Goal: Task Accomplishment & Management: Manage account settings

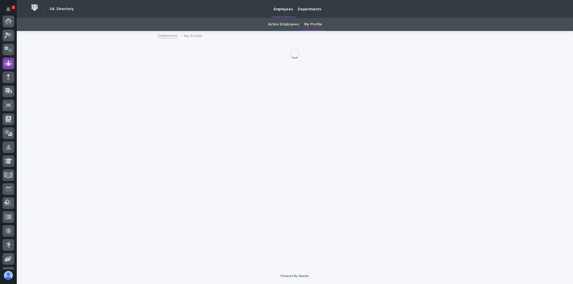
scroll to position [42, 0]
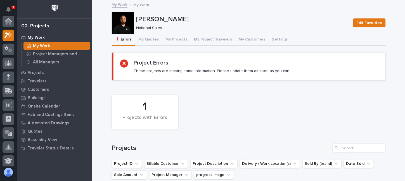
scroll to position [14, 0]
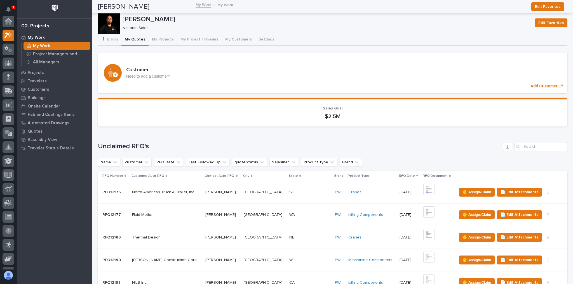
scroll to position [14, 0]
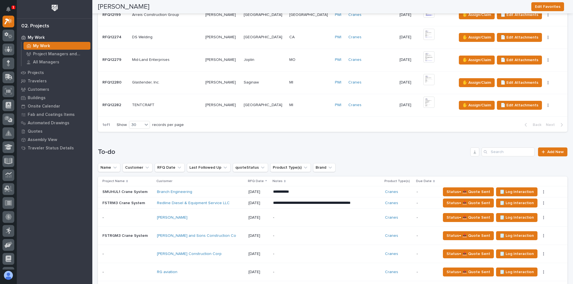
click at [181, 86] on td "Glastender, Inc. Glastender, Inc." at bounding box center [166, 82] width 73 height 23
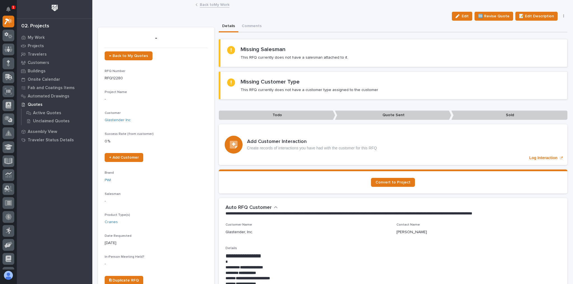
click at [211, 4] on link "Back to My Work" at bounding box center [215, 4] width 30 height 6
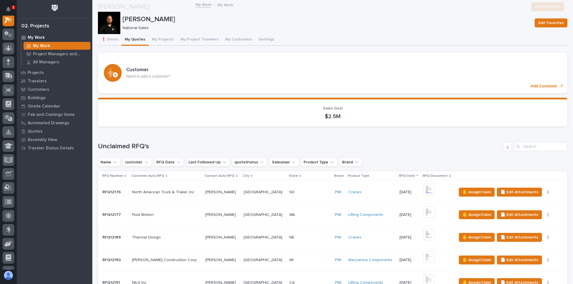
scroll to position [201, 0]
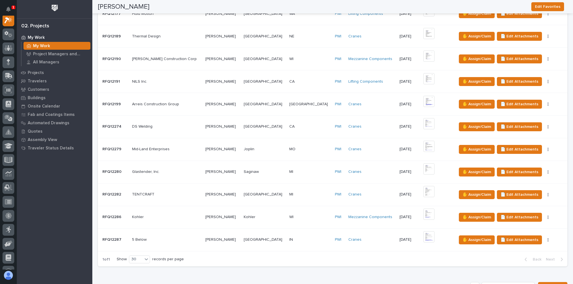
click at [299, 172] on p at bounding box center [309, 172] width 41 height 5
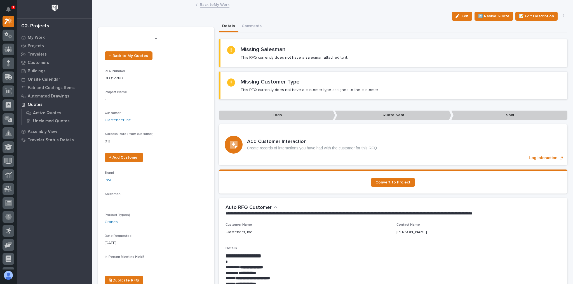
click at [208, 7] on div "Back to My Work" at bounding box center [333, 5] width 280 height 8
click at [210, 5] on link "Back to My Work" at bounding box center [215, 4] width 30 height 6
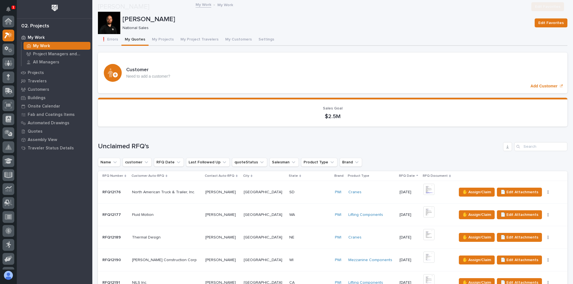
scroll to position [15, 0]
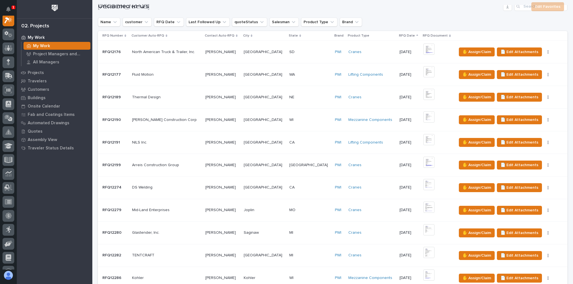
click at [306, 253] on p at bounding box center [309, 255] width 41 height 5
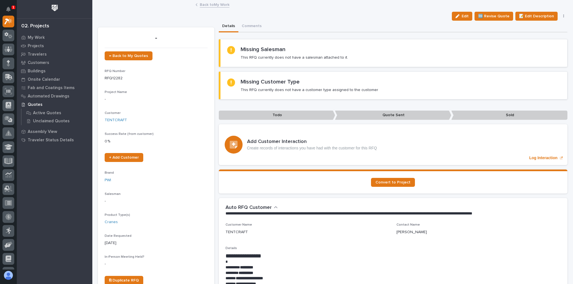
click at [214, 2] on link "Back to My Work" at bounding box center [215, 4] width 30 height 6
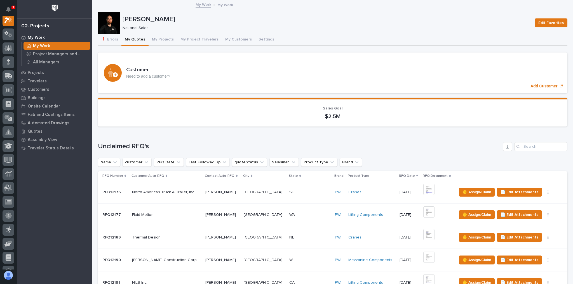
scroll to position [246, 0]
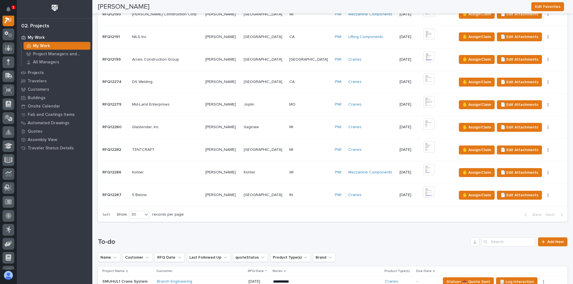
click at [304, 100] on div "MO MO" at bounding box center [309, 104] width 41 height 9
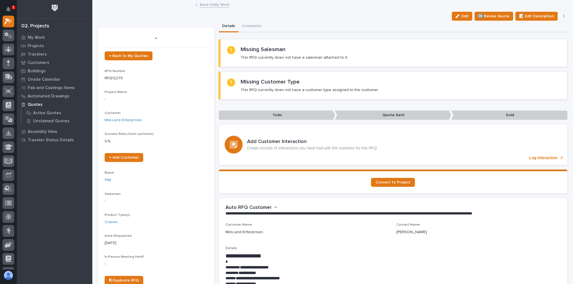
click at [222, 4] on link "Back to My Work" at bounding box center [215, 4] width 30 height 6
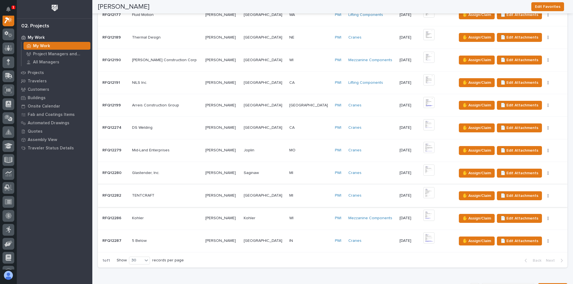
scroll to position [201, 0]
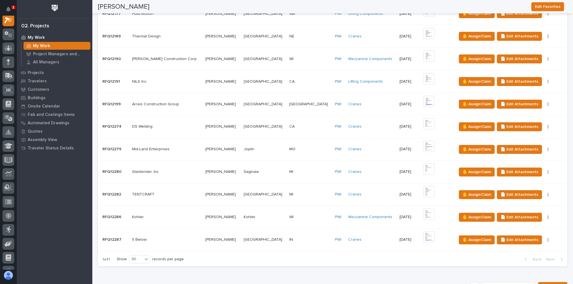
click at [196, 238] on p at bounding box center [166, 240] width 69 height 5
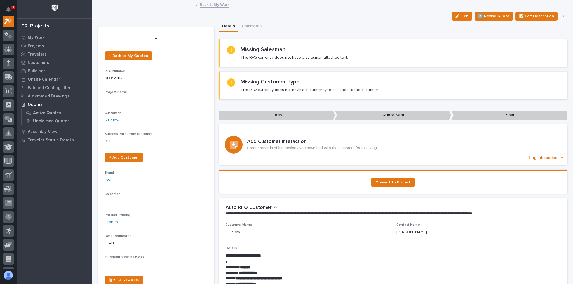
click at [200, 2] on link "Back to My Work" at bounding box center [215, 4] width 30 height 6
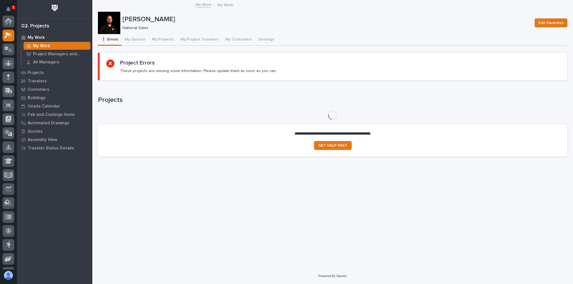
scroll to position [14, 0]
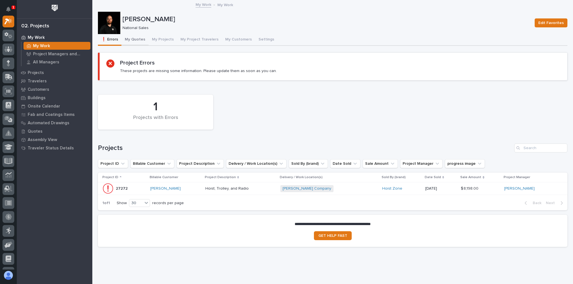
click at [139, 42] on button "My Quotes" at bounding box center [134, 40] width 27 height 12
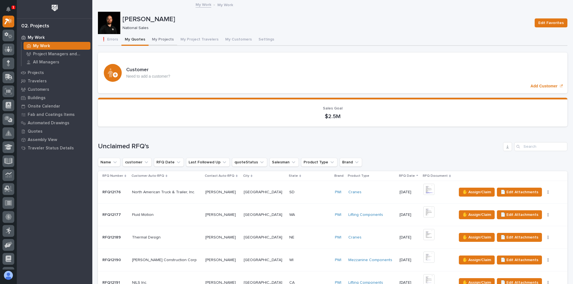
click at [155, 39] on button "My Projects" at bounding box center [162, 40] width 29 height 12
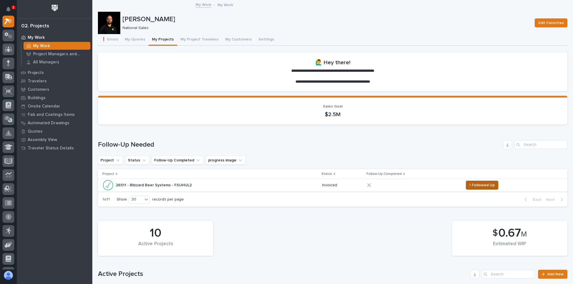
scroll to position [89, 0]
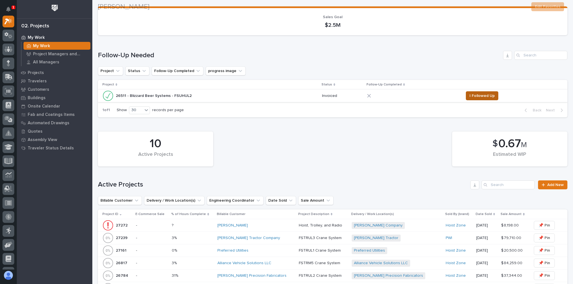
click at [469, 97] on span "I Followed Up" at bounding box center [481, 96] width 25 height 7
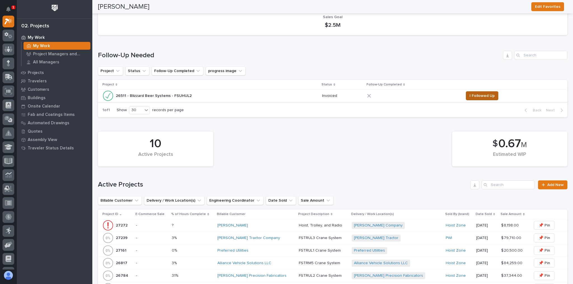
click at [474, 93] on span "I Followed Up" at bounding box center [481, 96] width 25 height 7
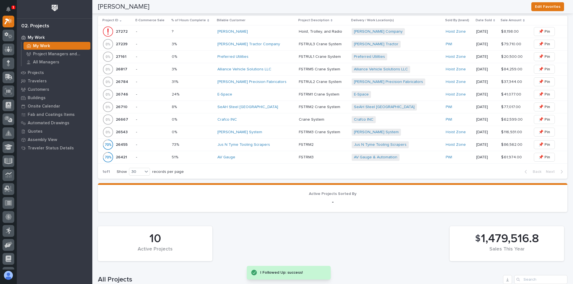
scroll to position [157, 0]
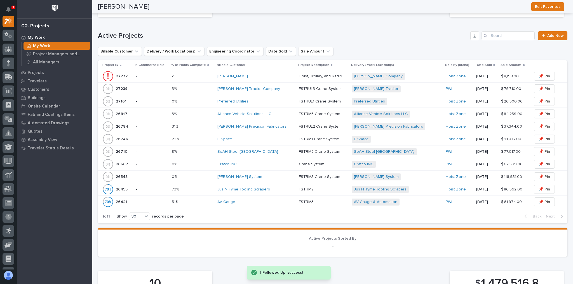
click at [259, 74] on div "Briggs-Shaffner" at bounding box center [255, 76] width 77 height 5
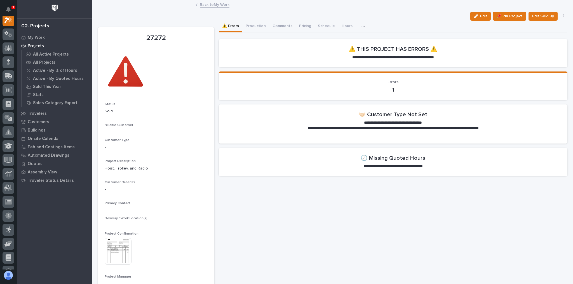
scroll to position [14, 0]
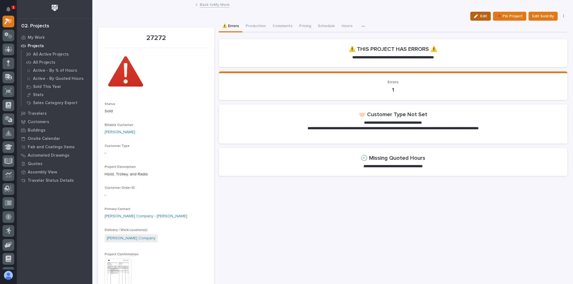
click at [474, 18] on icon "button" at bounding box center [476, 16] width 4 height 4
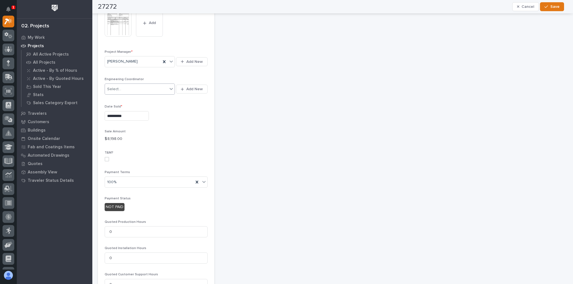
scroll to position [291, 0]
click at [132, 178] on div "100%" at bounding box center [149, 182] width 89 height 9
click at [120, 222] on div "Net 30" at bounding box center [155, 223] width 101 height 10
click at [554, 7] on span "Save" at bounding box center [554, 6] width 9 height 5
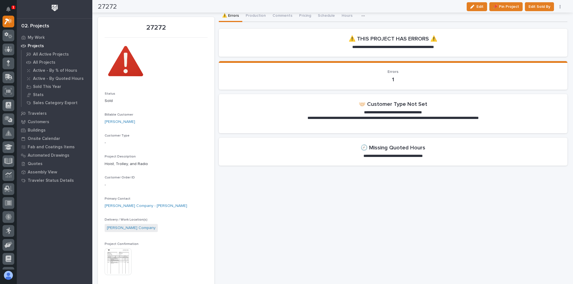
scroll to position [0, 0]
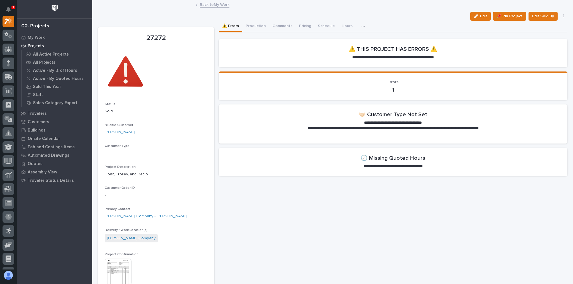
click at [214, 4] on link "Back to My Work" at bounding box center [215, 4] width 30 height 6
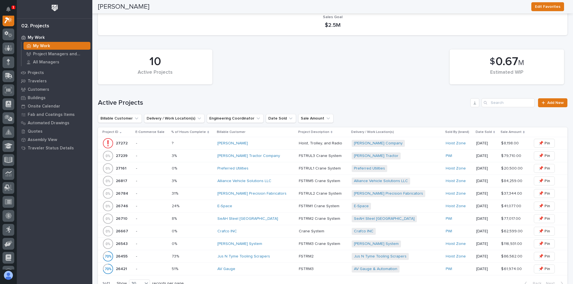
scroll to position [14, 0]
click at [399, 195] on span "Byers Precision Fabricators" at bounding box center [388, 193] width 75 height 7
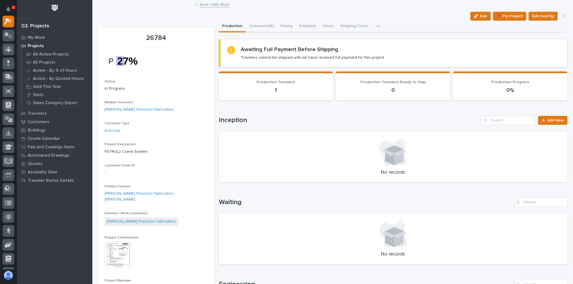
click at [215, 6] on link "Back to My Work" at bounding box center [215, 4] width 30 height 6
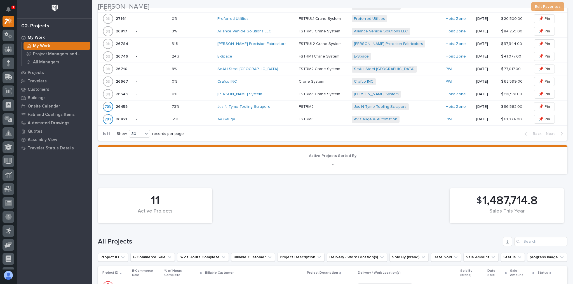
scroll to position [246, 0]
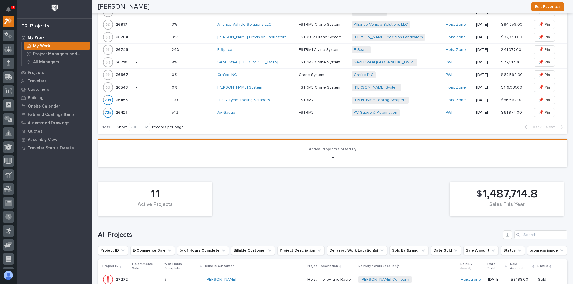
click at [271, 64] on div "SeAH Steel [GEOGRAPHIC_DATA]" at bounding box center [255, 62] width 77 height 9
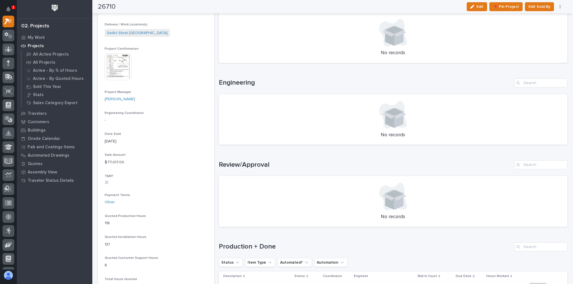
scroll to position [246, 0]
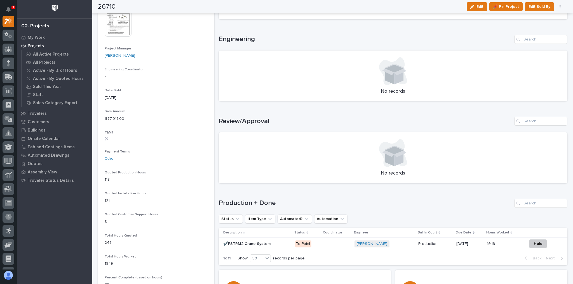
click at [279, 247] on div "✔️FSTRM2 Crane System ✔️FSTRM2 Crane System" at bounding box center [256, 244] width 67 height 9
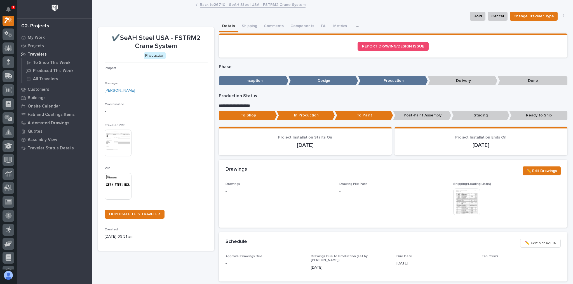
scroll to position [14, 0]
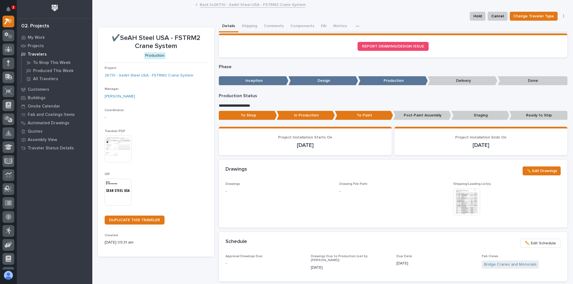
click at [239, 4] on link "Back to 26710 - SeAH Steel USA - FSTRM2 Crane System" at bounding box center [253, 4] width 106 height 6
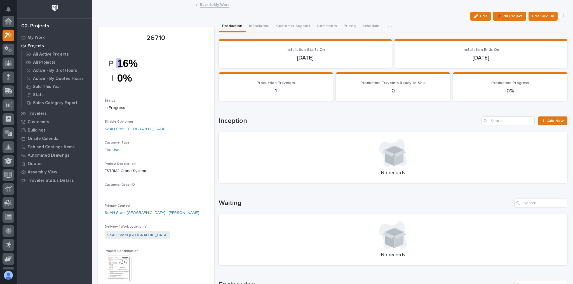
scroll to position [15, 0]
click at [207, 6] on link "Back to My Work" at bounding box center [215, 4] width 30 height 6
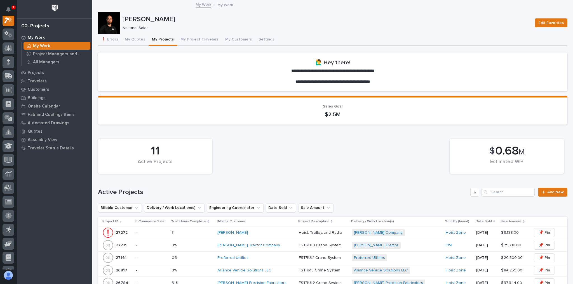
scroll to position [112, 0]
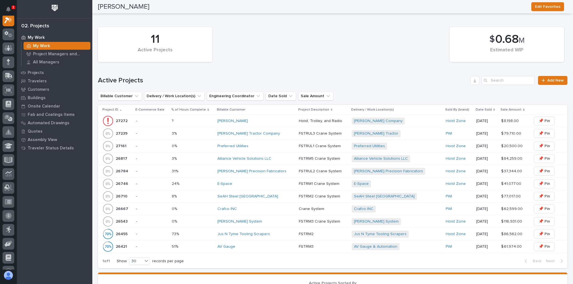
click at [281, 158] on div "Alliance Vehicle Solutions LLC" at bounding box center [255, 159] width 77 height 5
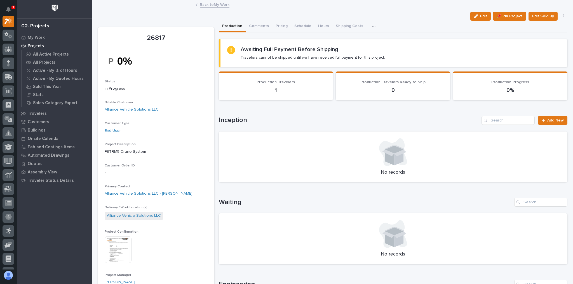
click at [216, 6] on link "Back to My Work" at bounding box center [215, 4] width 30 height 6
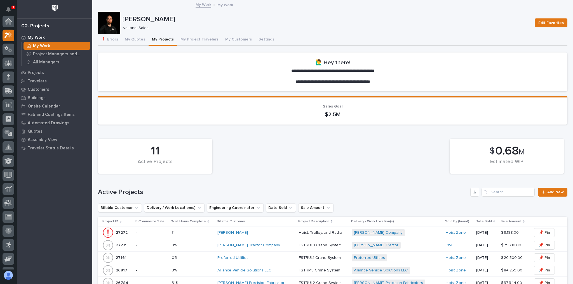
scroll to position [15, 0]
click at [134, 40] on button "My Quotes" at bounding box center [134, 40] width 27 height 12
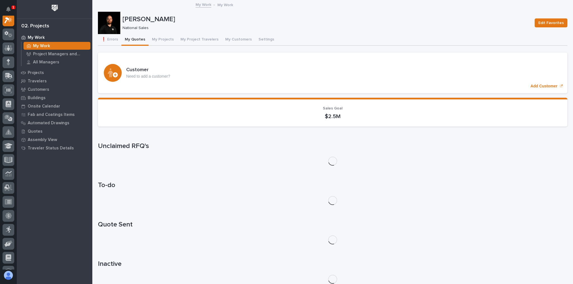
scroll to position [14, 0]
click at [135, 40] on button "My Quotes" at bounding box center [134, 40] width 27 height 12
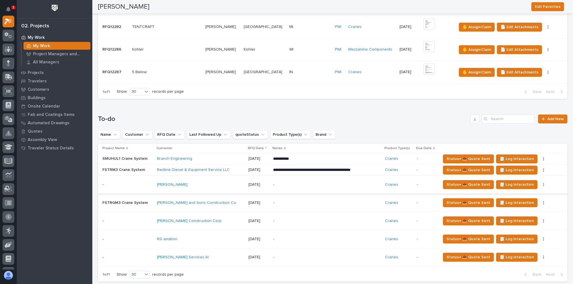
scroll to position [380, 0]
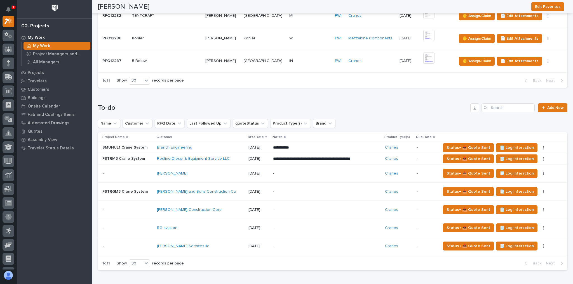
click at [205, 244] on div "[PERSON_NAME] Services llc" at bounding box center [200, 246] width 87 height 5
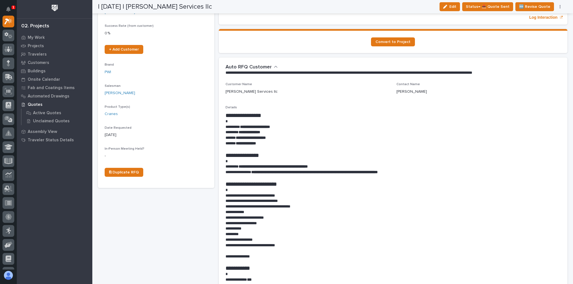
scroll to position [112, 0]
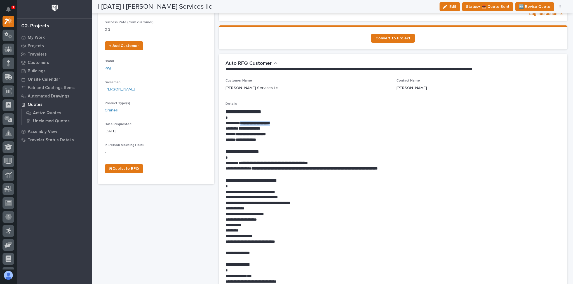
drag, startPoint x: 279, startPoint y: 122, endPoint x: 244, endPoint y: 121, distance: 35.3
click at [244, 121] on p "**********" at bounding box center [391, 124] width 332 height 6
click at [306, 134] on p "**********" at bounding box center [391, 135] width 332 height 6
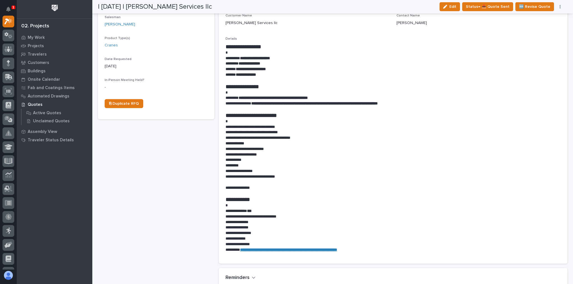
scroll to position [179, 0]
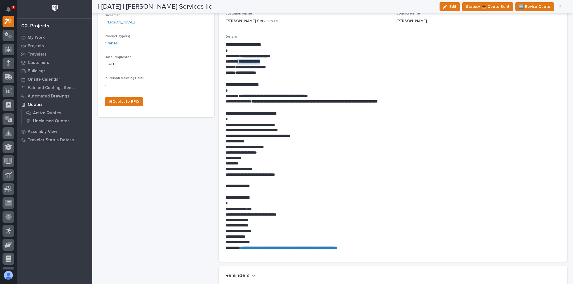
drag, startPoint x: 260, startPoint y: 62, endPoint x: 238, endPoint y: 63, distance: 21.9
click at [238, 63] on p "**********" at bounding box center [391, 62] width 332 height 6
copy p "**********"
click at [309, 80] on p at bounding box center [392, 79] width 335 height 6
drag, startPoint x: 241, startPoint y: 96, endPoint x: 301, endPoint y: 96, distance: 60.1
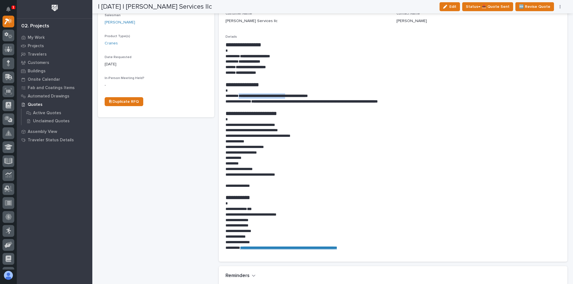
click at [301, 96] on strong "**********" at bounding box center [272, 96] width 69 height 4
copy strong "**********"
click at [384, 89] on p at bounding box center [391, 91] width 332 height 6
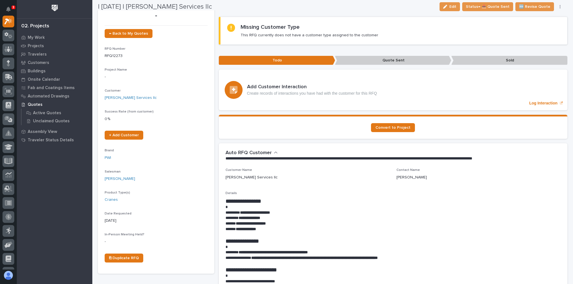
scroll to position [0, 0]
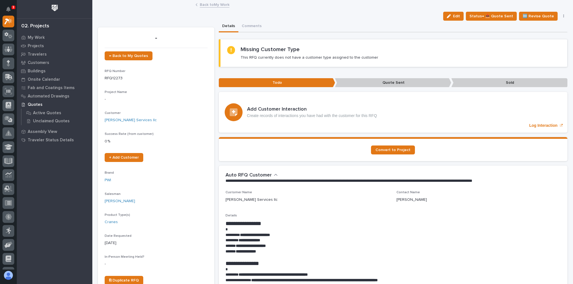
click at [215, 4] on link "Back to My Work" at bounding box center [215, 4] width 30 height 6
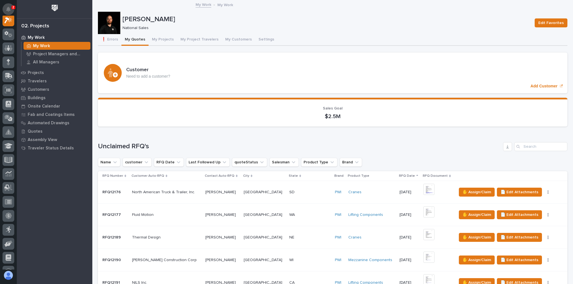
click at [11, 10] on button "Notifications" at bounding box center [9, 9] width 12 height 12
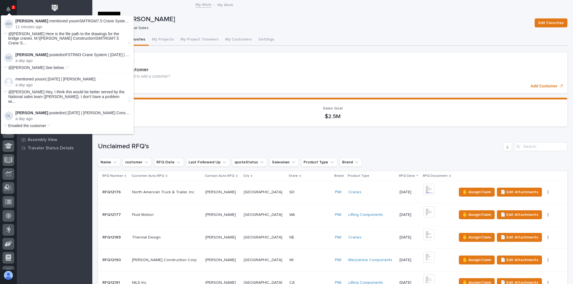
scroll to position [14, 0]
click at [271, 22] on p "[PERSON_NAME]" at bounding box center [325, 19] width 407 height 8
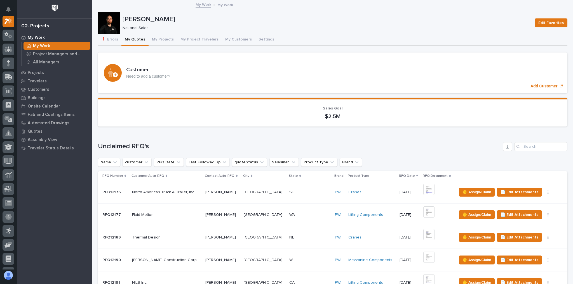
click at [304, 30] on p "National Sales" at bounding box center [324, 28] width 405 height 5
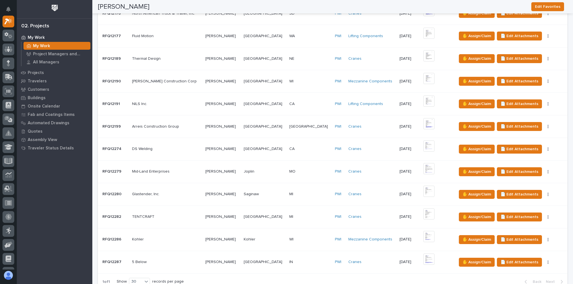
scroll to position [344, 0]
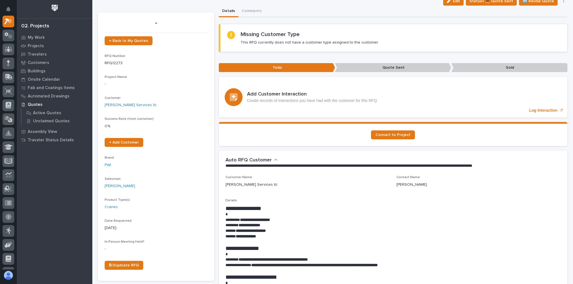
scroll to position [22, 0]
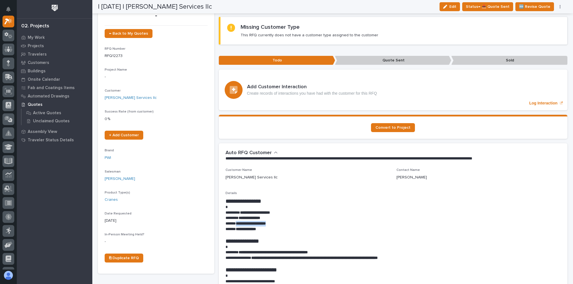
drag, startPoint x: 276, startPoint y: 223, endPoint x: 236, endPoint y: 224, distance: 40.5
click at [236, 224] on p "**********" at bounding box center [391, 224] width 332 height 6
copy strong "**********"
click at [446, 7] on button "Edit" at bounding box center [449, 6] width 20 height 9
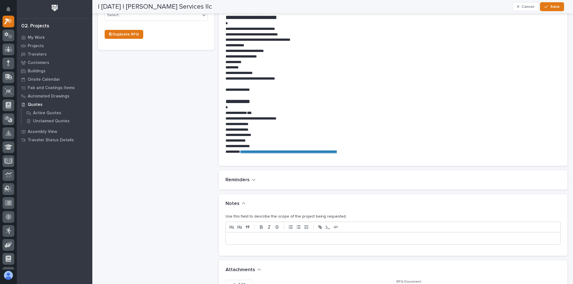
scroll to position [313, 0]
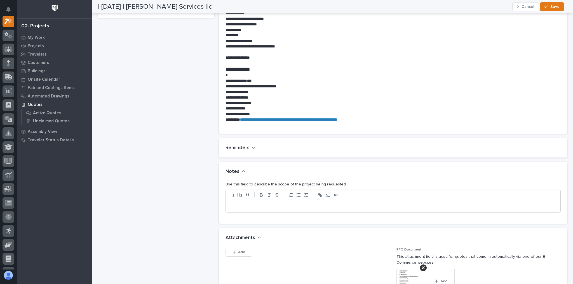
click at [261, 204] on p at bounding box center [393, 207] width 326 height 6
click at [551, 3] on button "Save" at bounding box center [552, 6] width 24 height 9
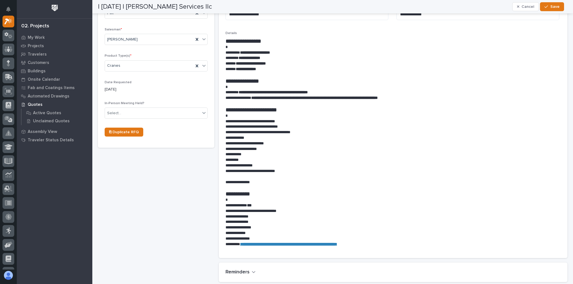
scroll to position [338, 0]
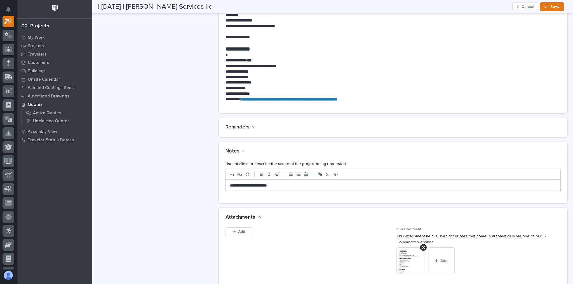
click at [267, 186] on p "**********" at bounding box center [392, 186] width 324 height 6
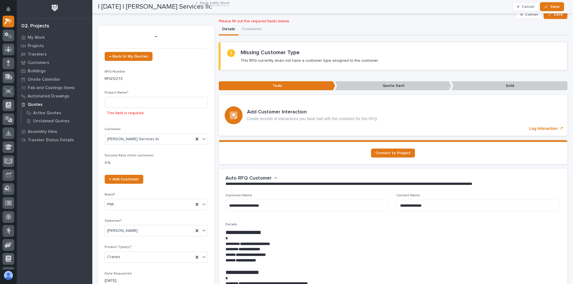
scroll to position [0, 0]
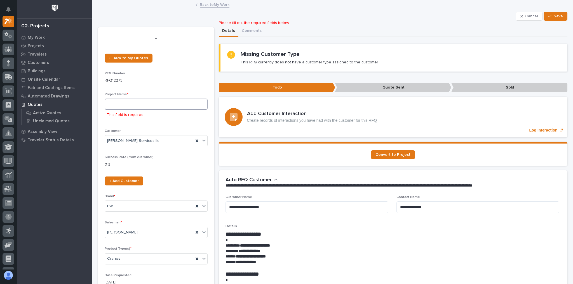
click at [123, 107] on input at bounding box center [156, 104] width 103 height 11
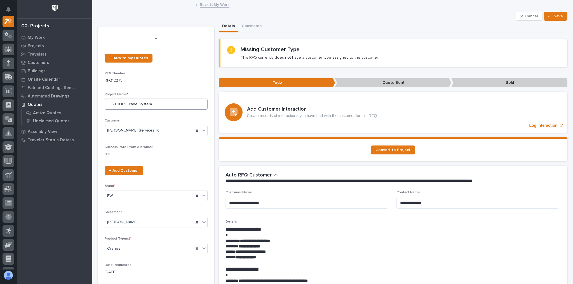
type input "FSTRHL1 Crane System"
drag, startPoint x: 553, startPoint y: 21, endPoint x: 552, endPoint y: 17, distance: 4.0
click at [553, 21] on div "Details Comments" at bounding box center [393, 27] width 349 height 12
click at [553, 17] on span "Save" at bounding box center [557, 16] width 9 height 5
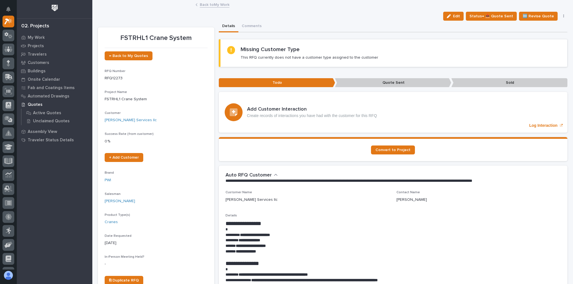
click at [215, 5] on link "Back to My Work" at bounding box center [215, 4] width 30 height 6
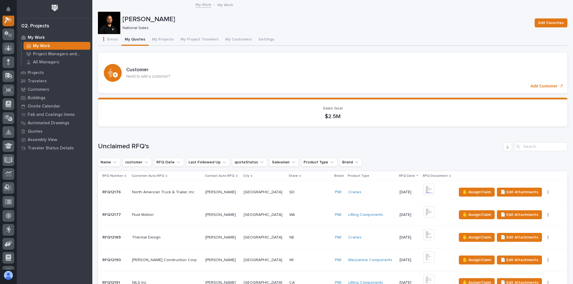
click at [12, 22] on icon at bounding box center [8, 20] width 8 height 6
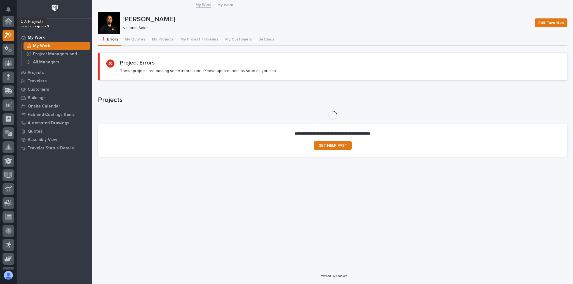
scroll to position [14, 0]
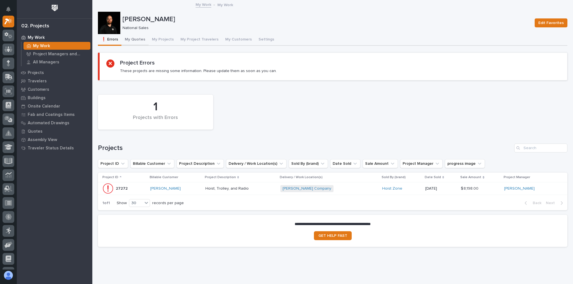
drag, startPoint x: 135, startPoint y: 39, endPoint x: 138, endPoint y: 43, distance: 5.6
click at [135, 39] on button "My Quotes" at bounding box center [134, 40] width 27 height 12
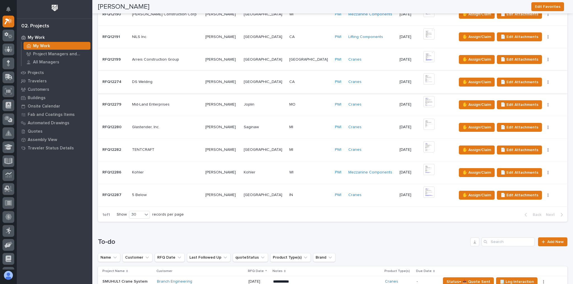
scroll to position [425, 0]
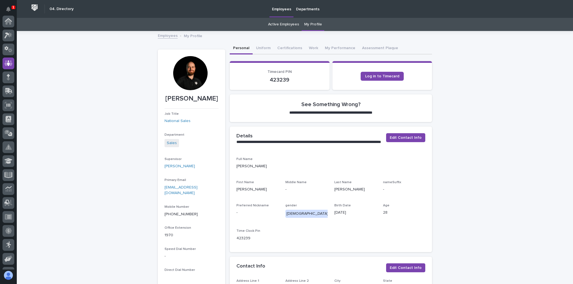
scroll to position [42, 0]
click at [8, 49] on icon at bounding box center [8, 48] width 7 height 5
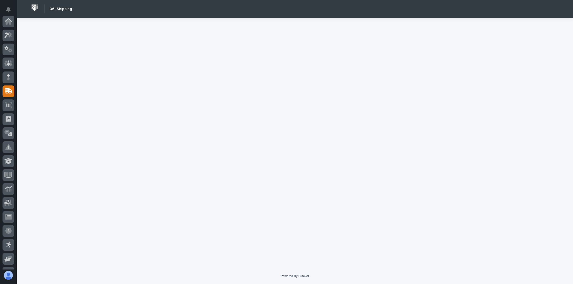
scroll to position [70, 0]
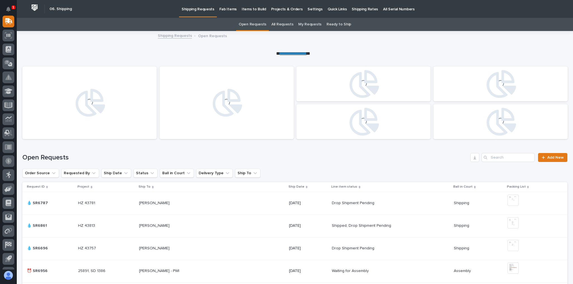
click at [291, 7] on p "Projects & Orders" at bounding box center [287, 6] width 32 height 12
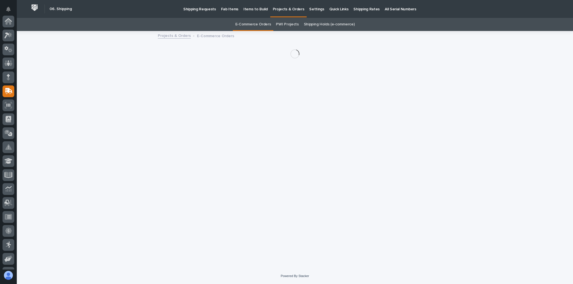
scroll to position [70, 0]
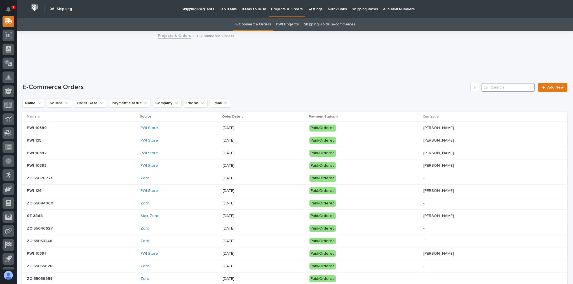
click at [502, 86] on input "Search" at bounding box center [507, 87] width 53 height 9
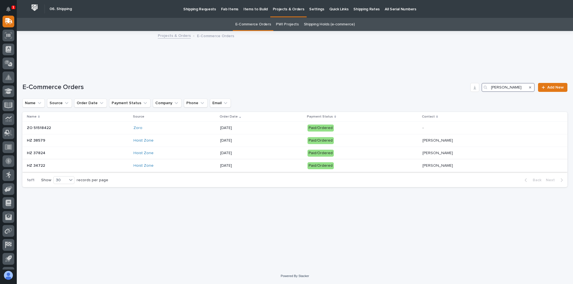
type input "briggs"
click at [385, 167] on p "Paid/Ordered" at bounding box center [356, 165] width 98 height 7
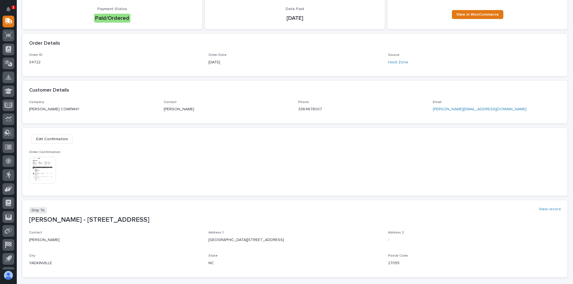
scroll to position [67, 0]
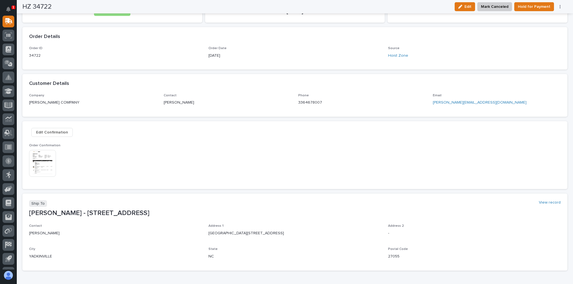
click at [45, 154] on img at bounding box center [42, 163] width 27 height 27
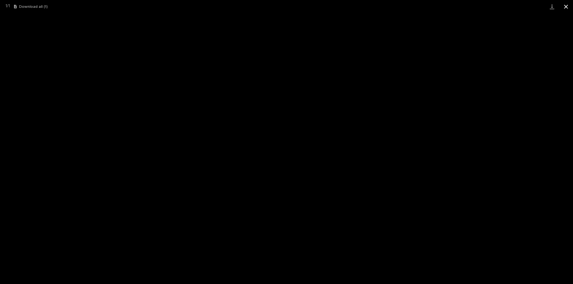
click at [564, 6] on button "Close gallery" at bounding box center [566, 6] width 14 height 13
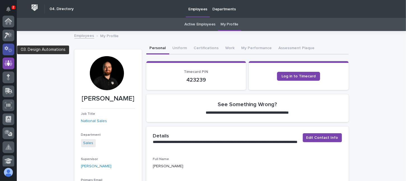
click at [7, 47] on icon at bounding box center [6, 48] width 4 height 4
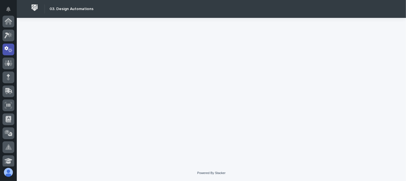
scroll to position [28, 0]
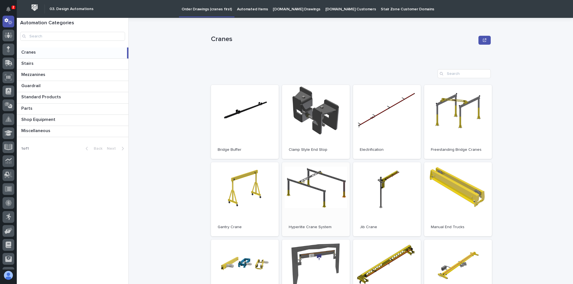
click at [321, 208] on link "Open" at bounding box center [316, 199] width 68 height 74
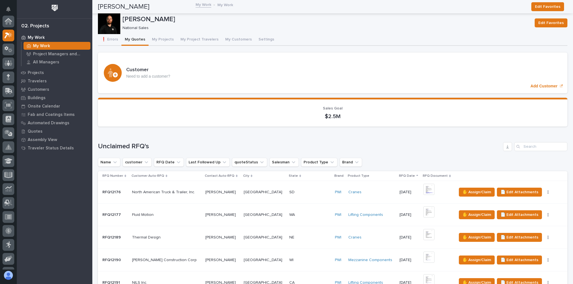
scroll to position [14, 0]
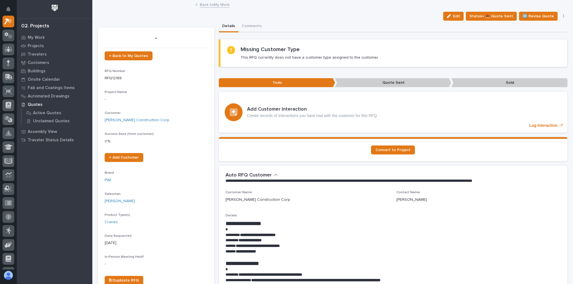
click at [214, 2] on link "Back to My Work" at bounding box center [215, 4] width 30 height 6
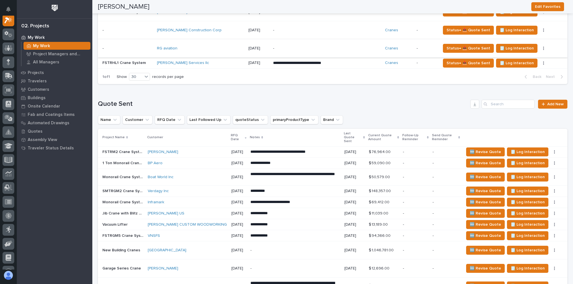
scroll to position [380, 0]
